Goal: Transaction & Acquisition: Purchase product/service

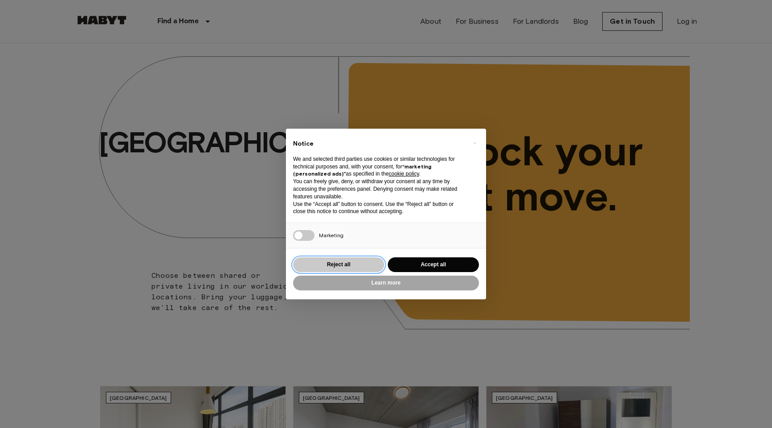
click at [334, 266] on button "Reject all" at bounding box center [338, 264] width 91 height 15
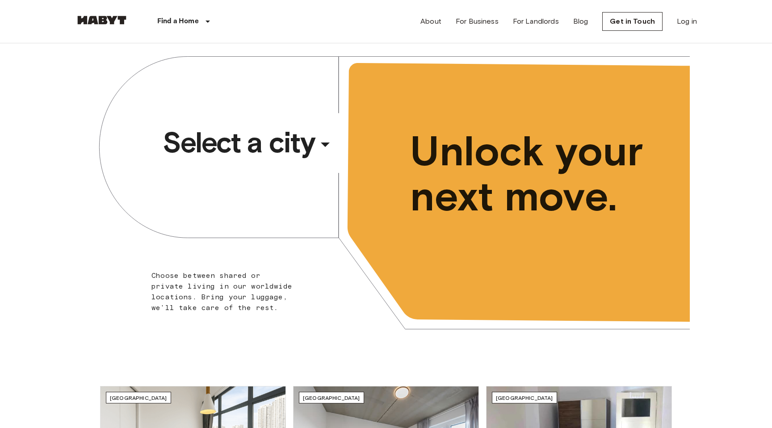
click at [328, 147] on div "​" at bounding box center [337, 152] width 92 height 18
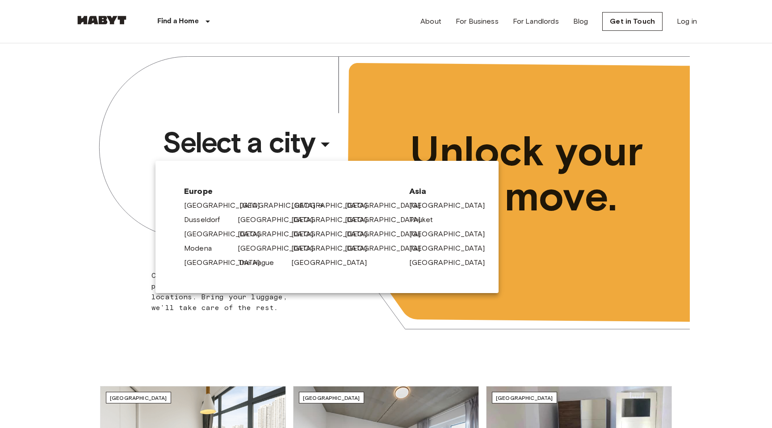
click at [246, 207] on link "[GEOGRAPHIC_DATA]" at bounding box center [282, 205] width 85 height 11
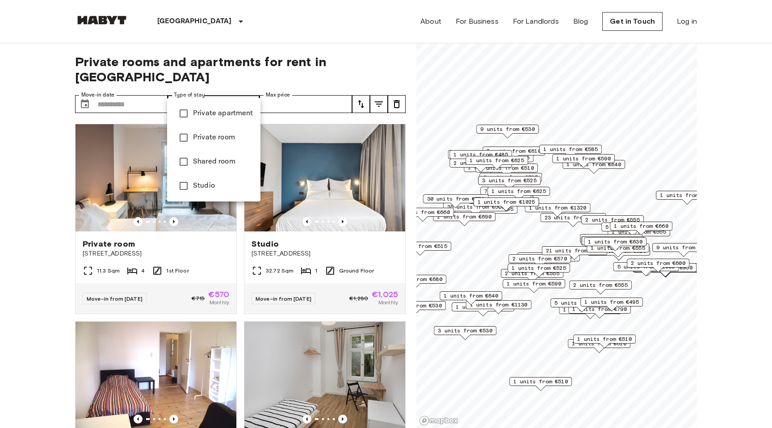
click at [208, 112] on span "Private apartment" at bounding box center [223, 113] width 60 height 11
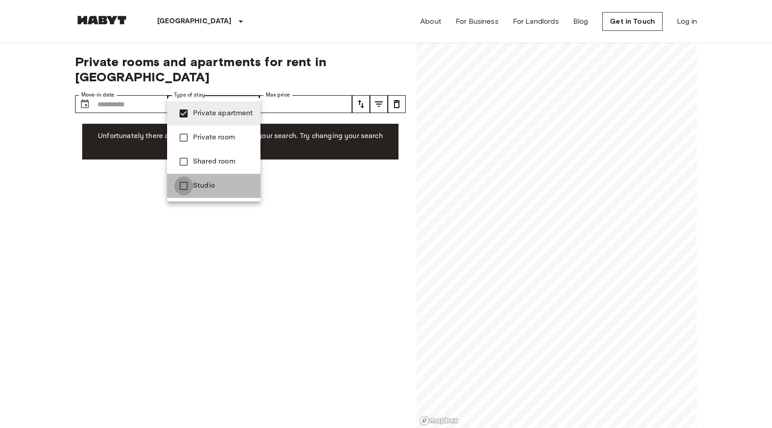
type input "**********"
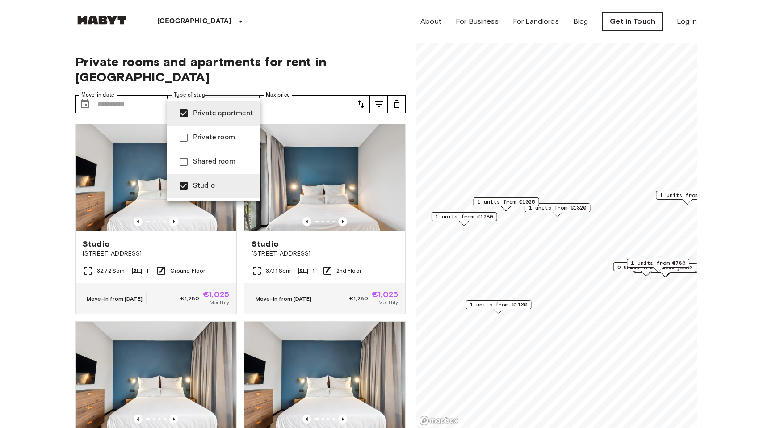
click at [33, 177] on div at bounding box center [386, 214] width 772 height 428
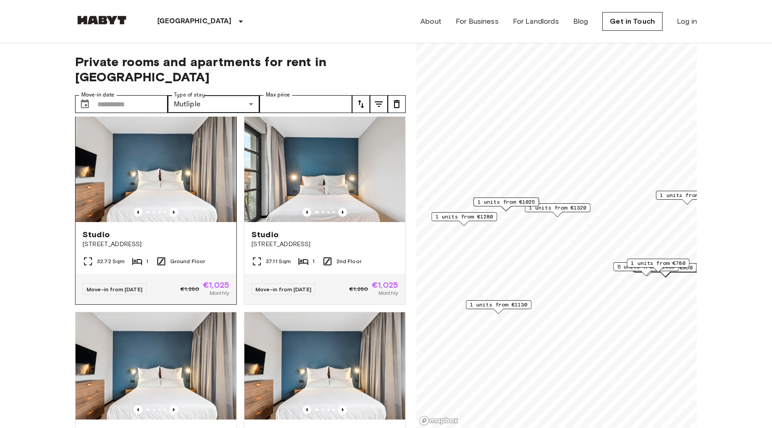
scroll to position [16, 0]
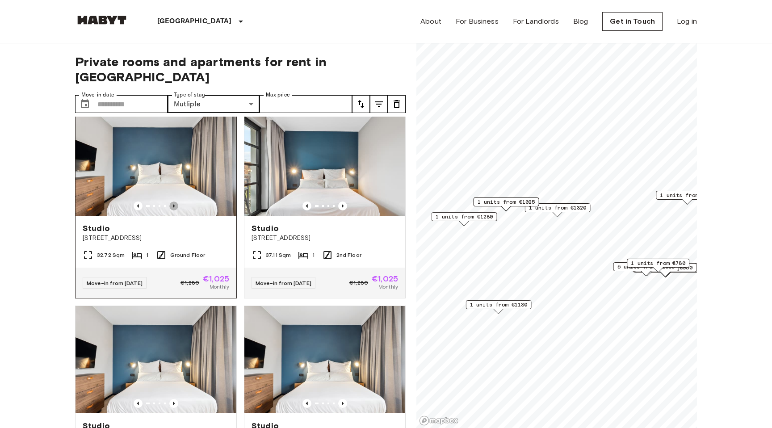
click at [177, 202] on icon "Previous image" at bounding box center [173, 206] width 9 height 9
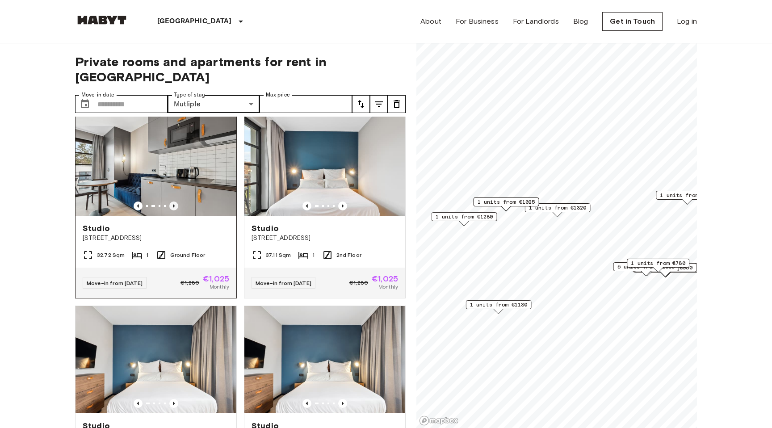
click at [177, 202] on icon "Previous image" at bounding box center [173, 206] width 9 height 9
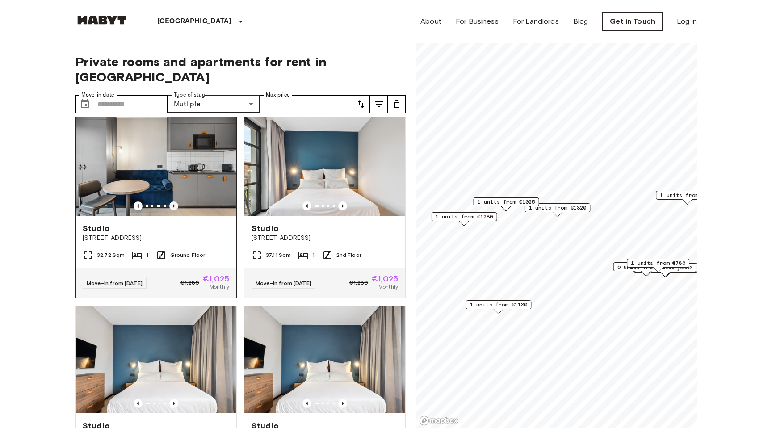
click at [177, 202] on icon "Previous image" at bounding box center [173, 206] width 9 height 9
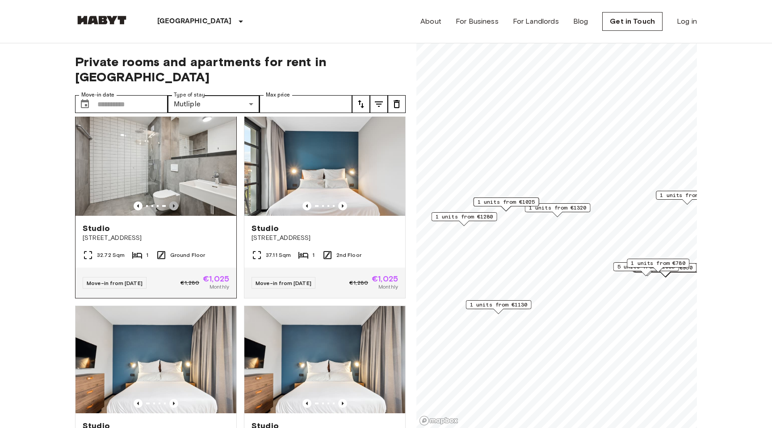
click at [177, 202] on icon "Previous image" at bounding box center [173, 206] width 9 height 9
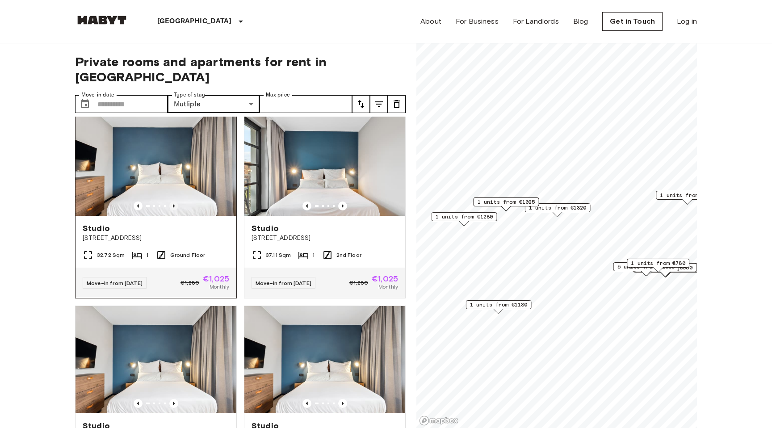
click at [177, 202] on icon "Previous image" at bounding box center [173, 206] width 9 height 9
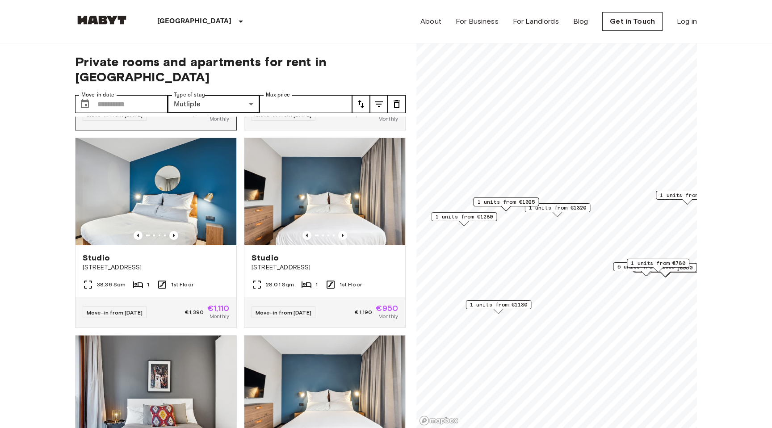
scroll to position [1139, 0]
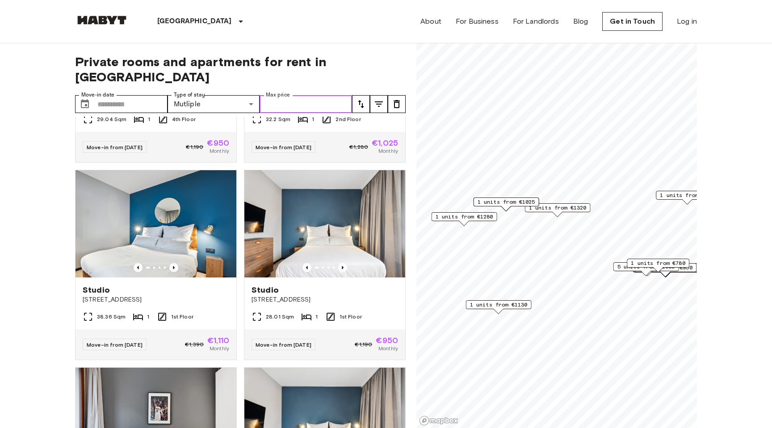
click at [283, 95] on input "Max price" at bounding box center [306, 104] width 93 height 18
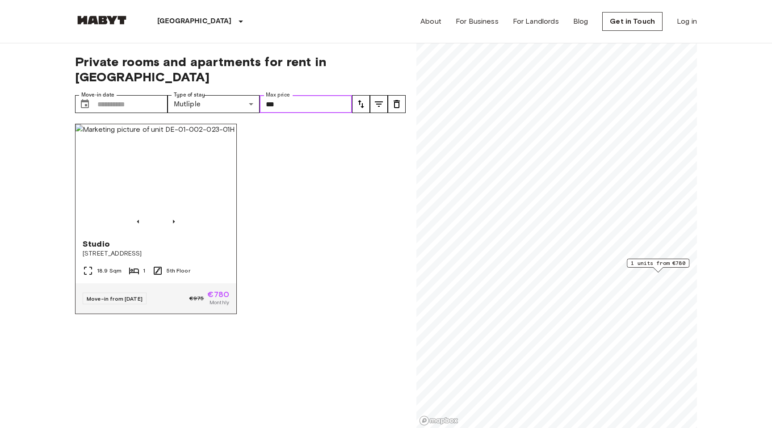
click at [161, 178] on img at bounding box center [156, 177] width 161 height 107
type input "***"
